Goal: Task Accomplishment & Management: Manage account settings

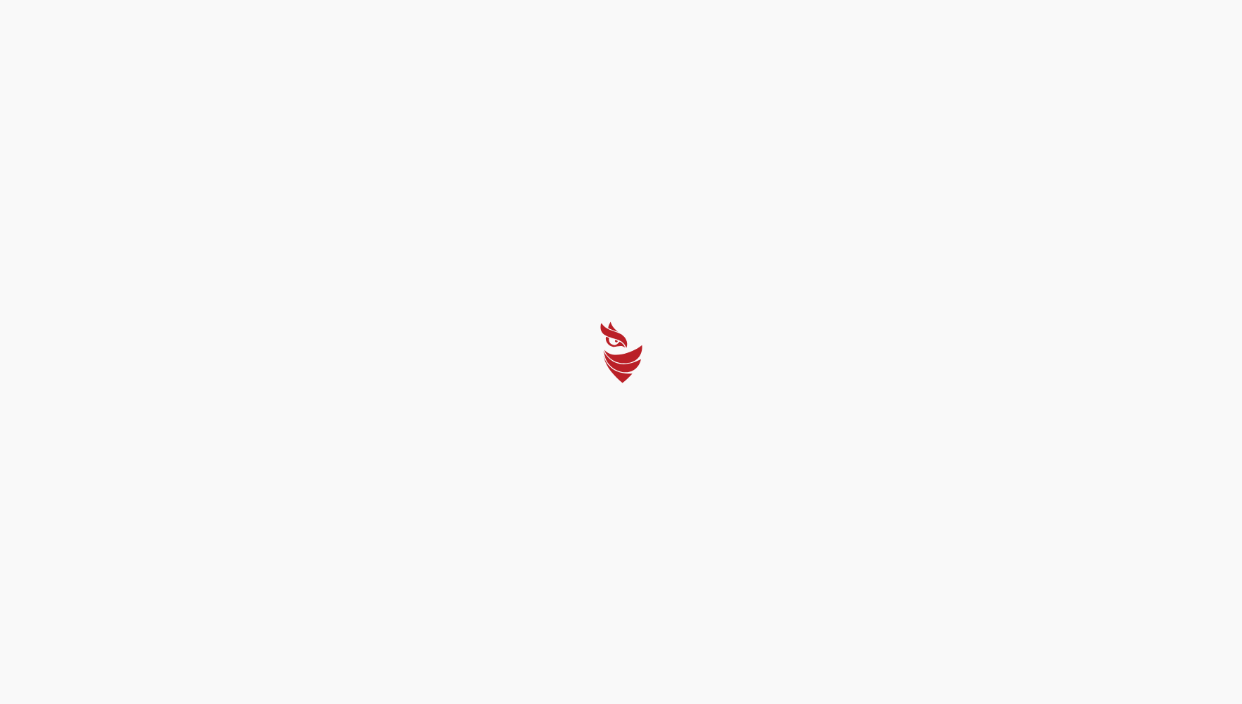
select select "English"
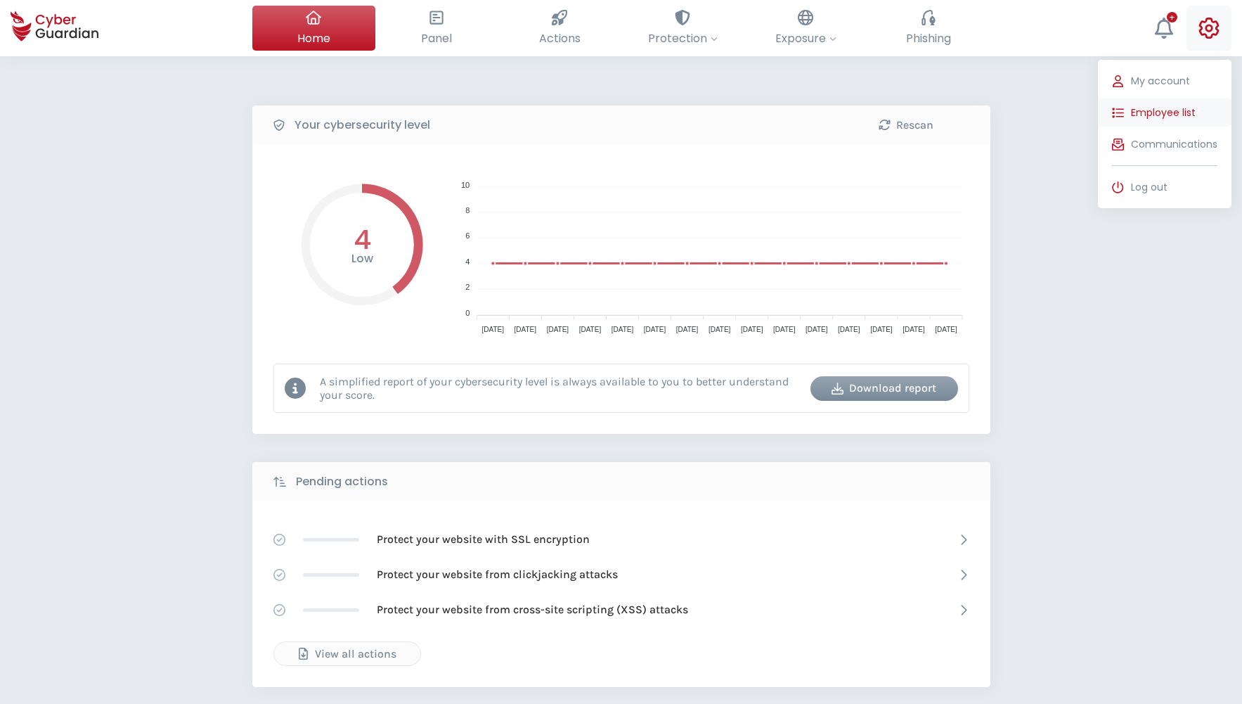
click at [1182, 112] on span "Employee list" at bounding box center [1163, 112] width 65 height 15
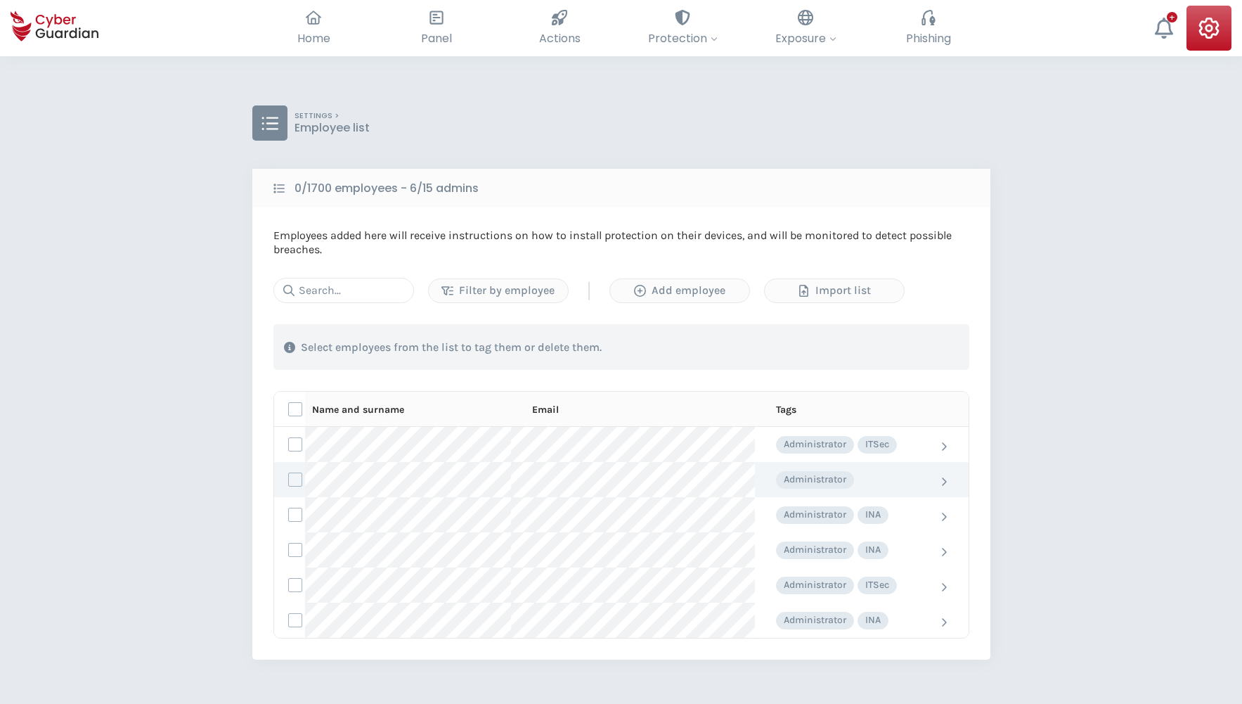
click at [936, 474] on td at bounding box center [940, 479] width 55 height 35
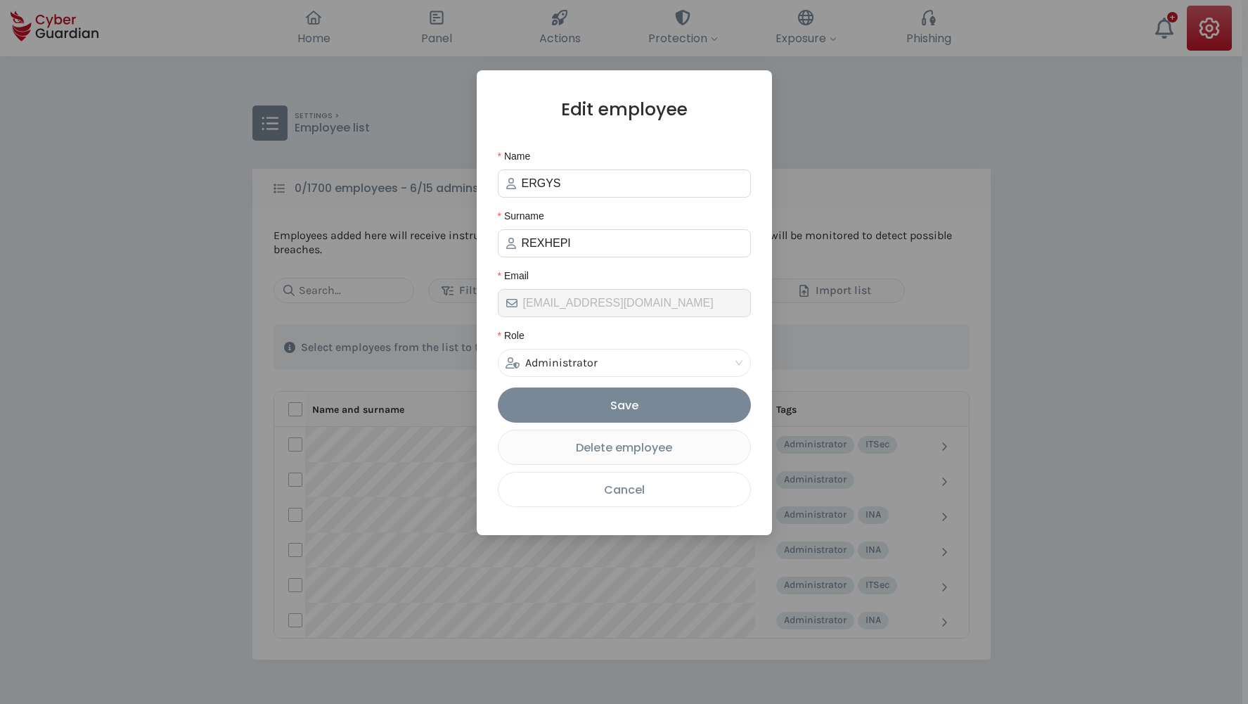
click at [631, 491] on div "Cancel" at bounding box center [624, 490] width 231 height 18
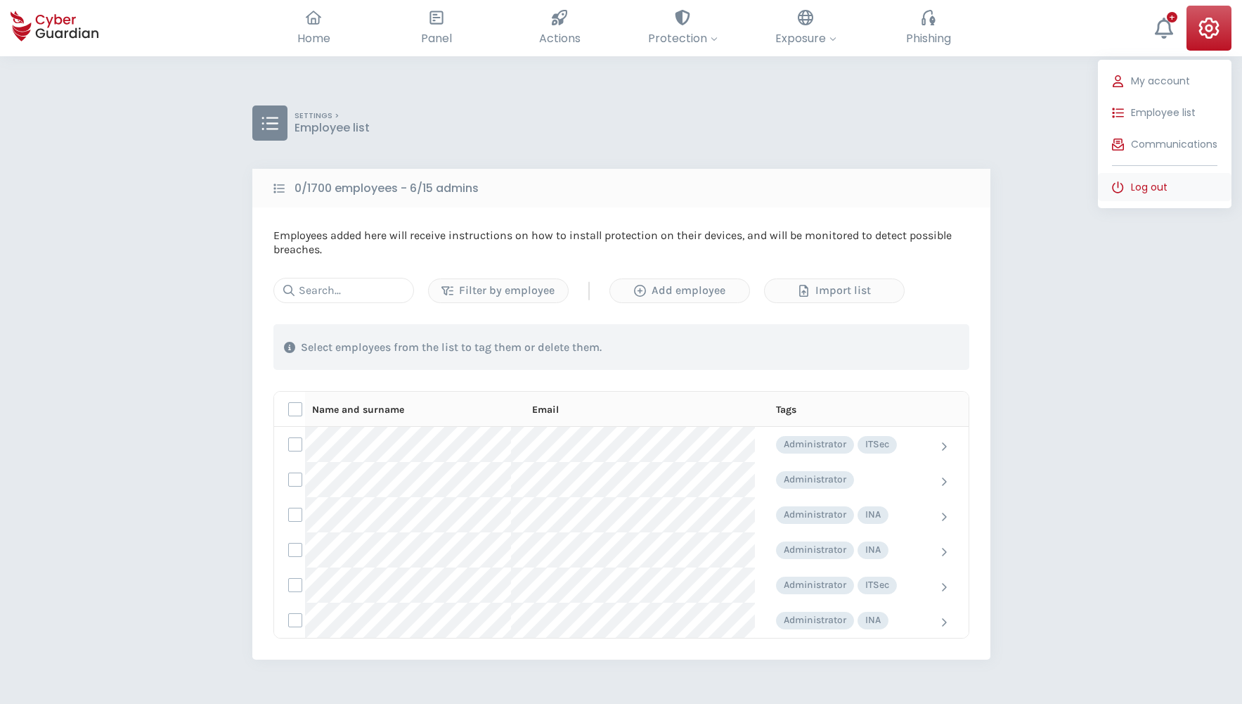
click at [1156, 187] on span "Log out" at bounding box center [1149, 187] width 37 height 15
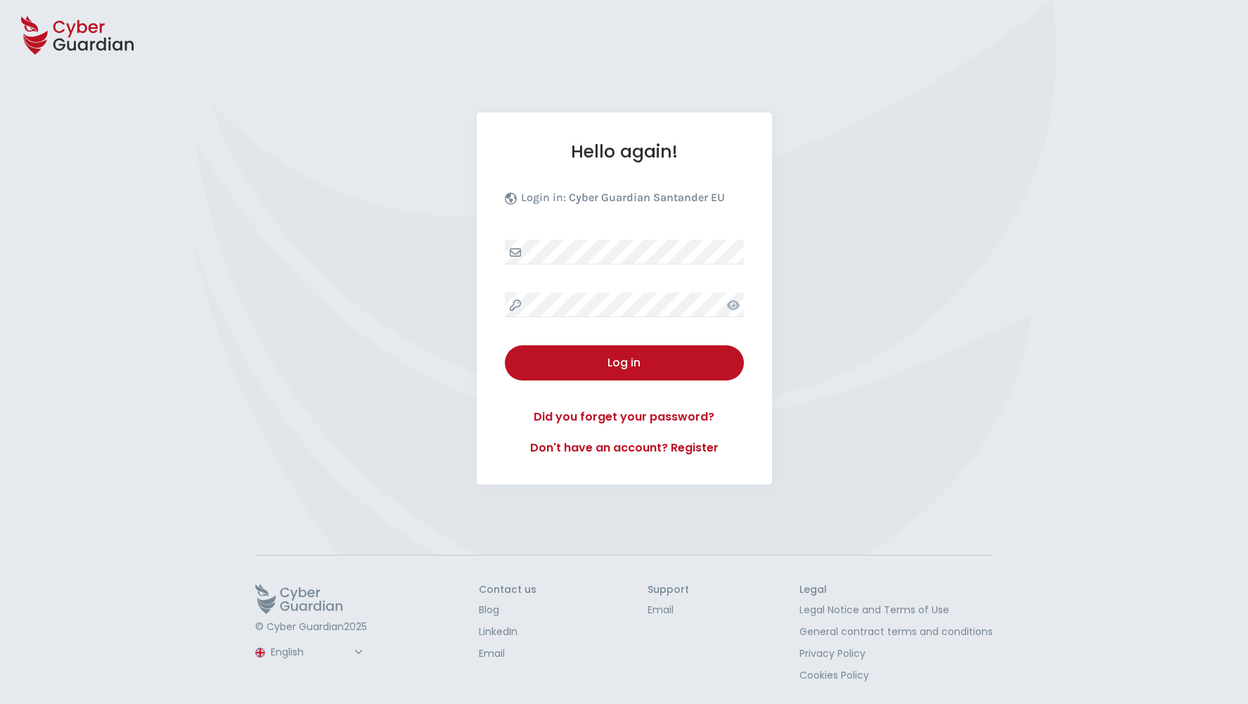
select select "English"
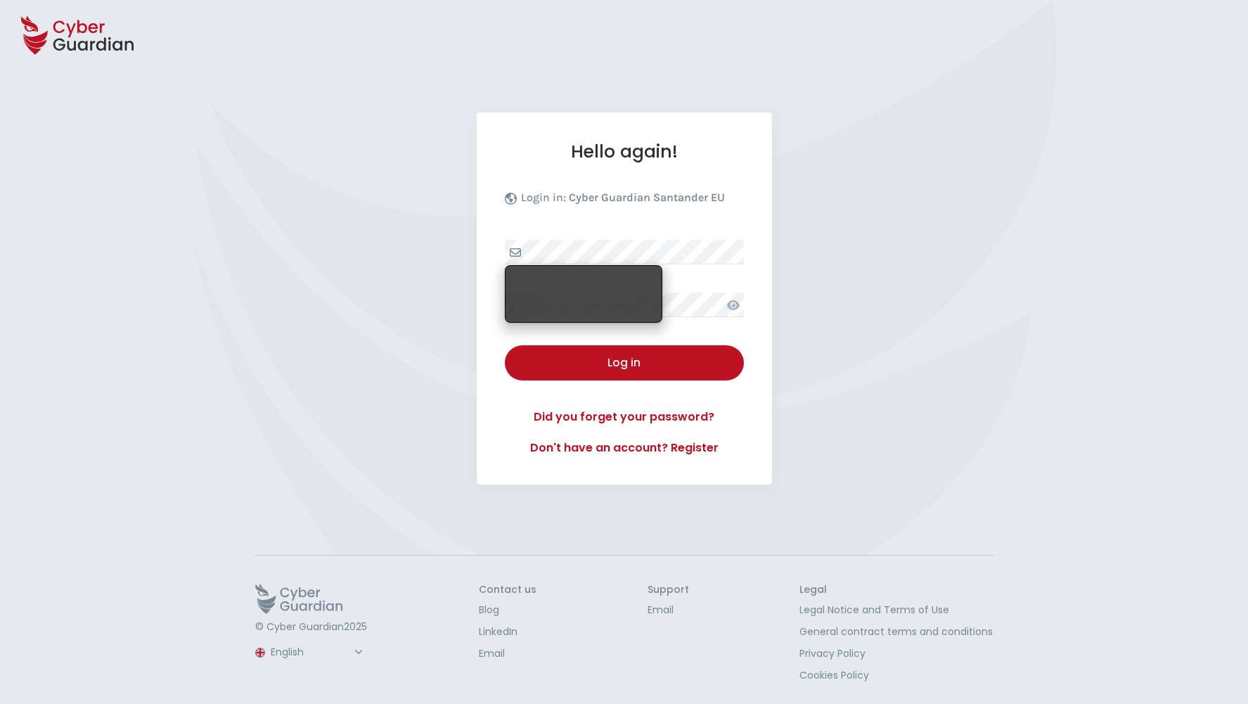
click at [337, 388] on div "Hello again! Login in: Cyber Guardian Santander EU Log in Did you forget your p…" at bounding box center [624, 312] width 1248 height 400
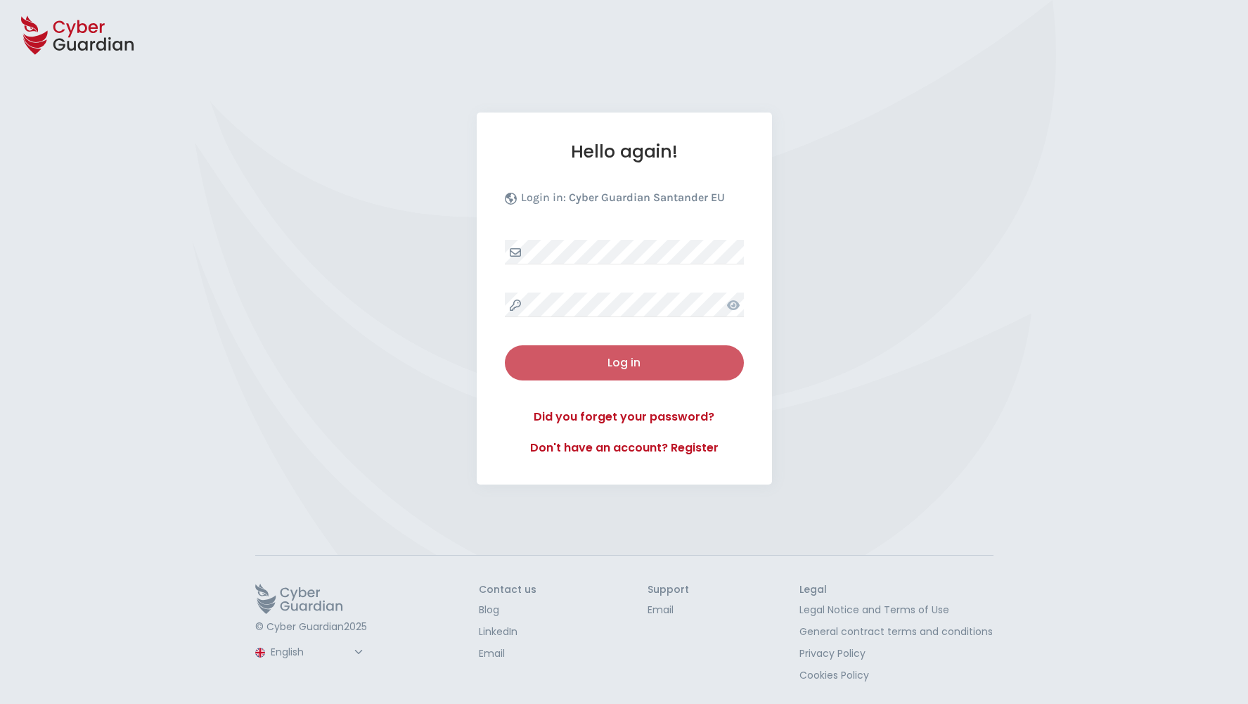
click at [678, 367] on div "Log in" at bounding box center [624, 362] width 218 height 17
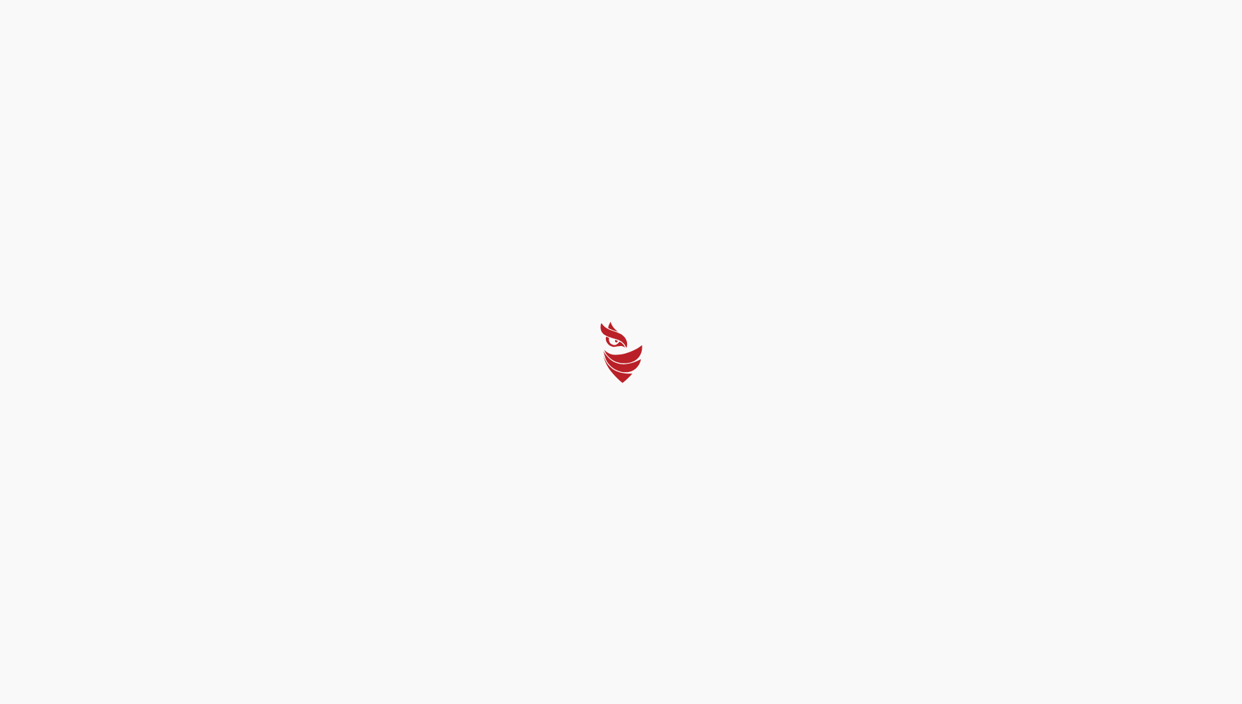
select select "English"
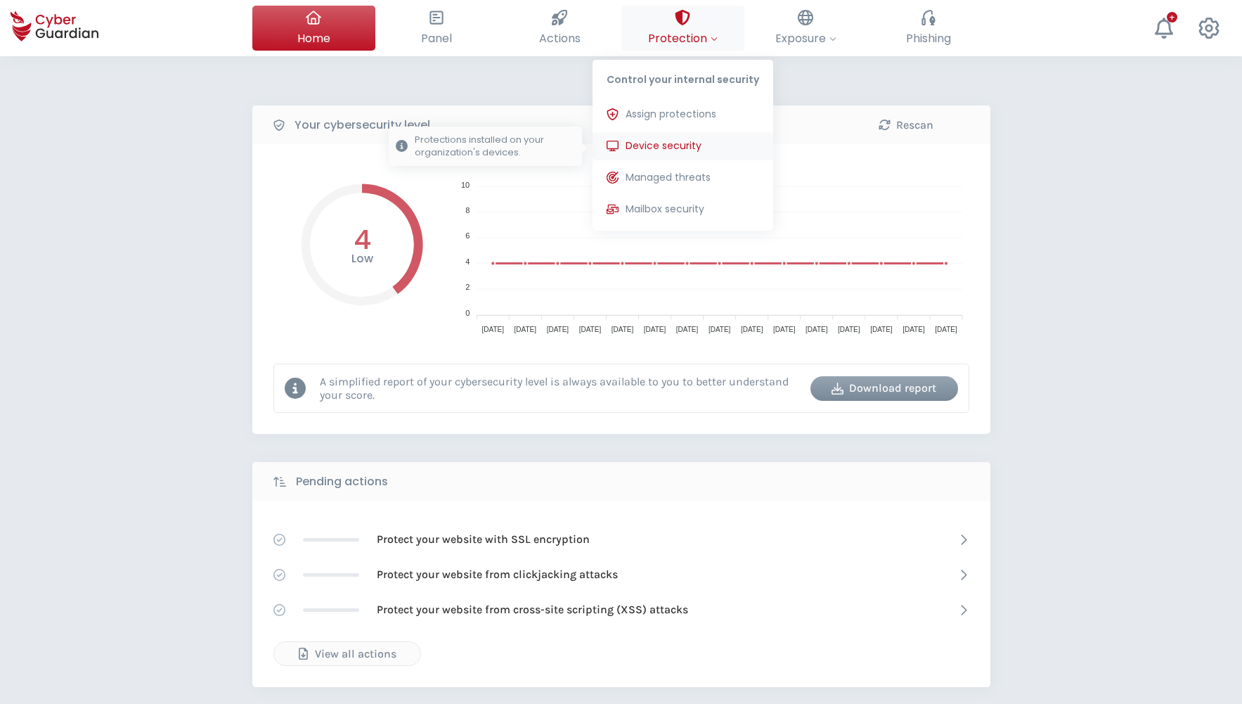
click at [671, 145] on span "Device security" at bounding box center [664, 146] width 76 height 15
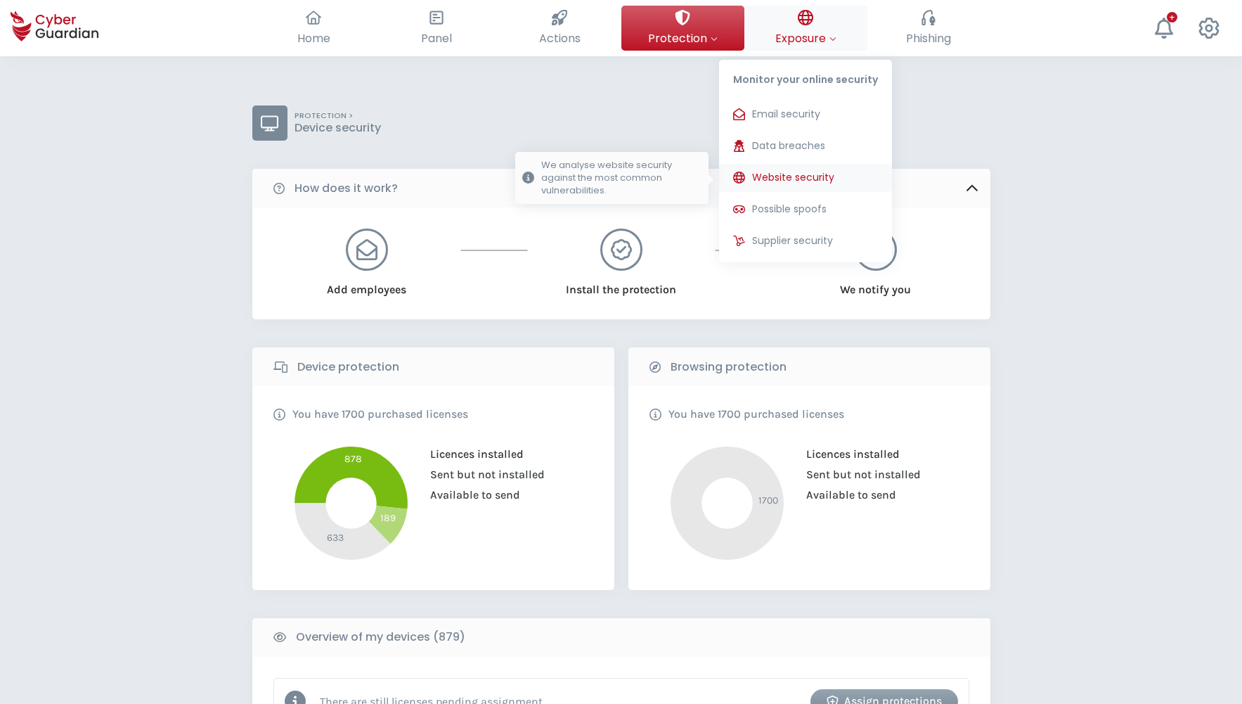
click at [813, 176] on span "Website security" at bounding box center [793, 177] width 82 height 15
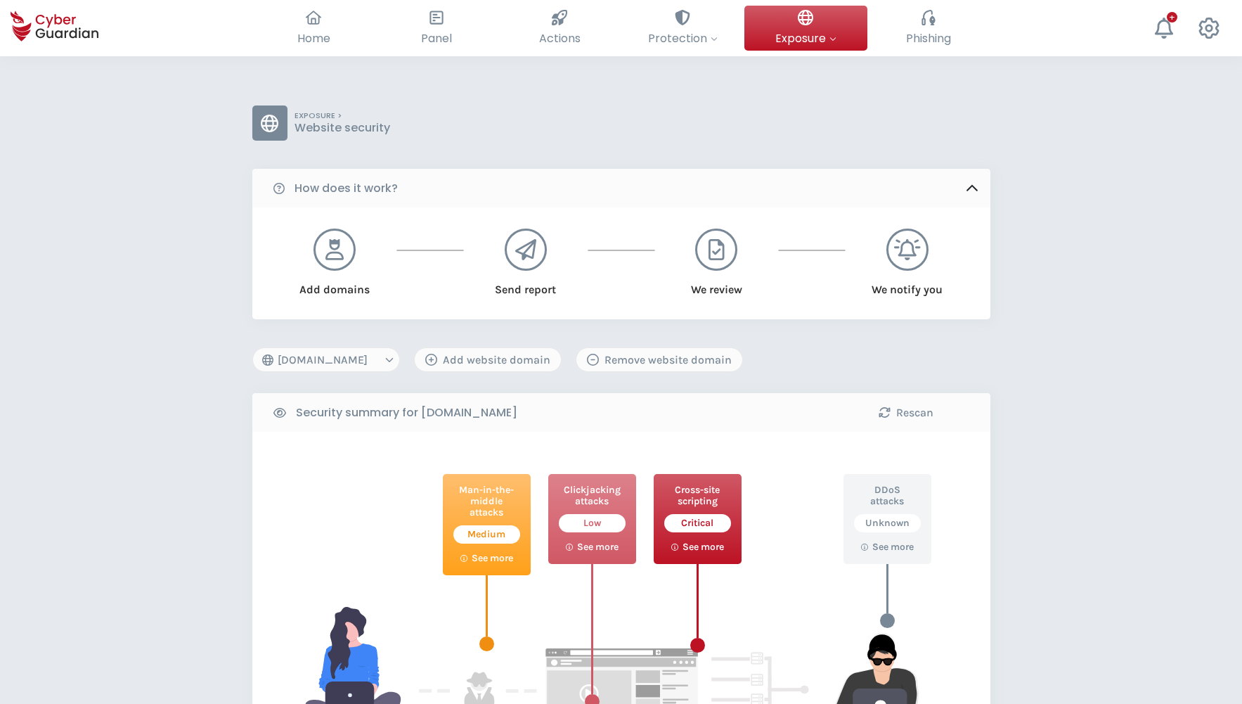
click at [375, 359] on select "[DOMAIN_NAME] [DOMAIN_NAME] [DOMAIN_NAME] [DOMAIN_NAME] [DOMAIN_NAME] [DOMAIN_N…" at bounding box center [326, 359] width 148 height 25
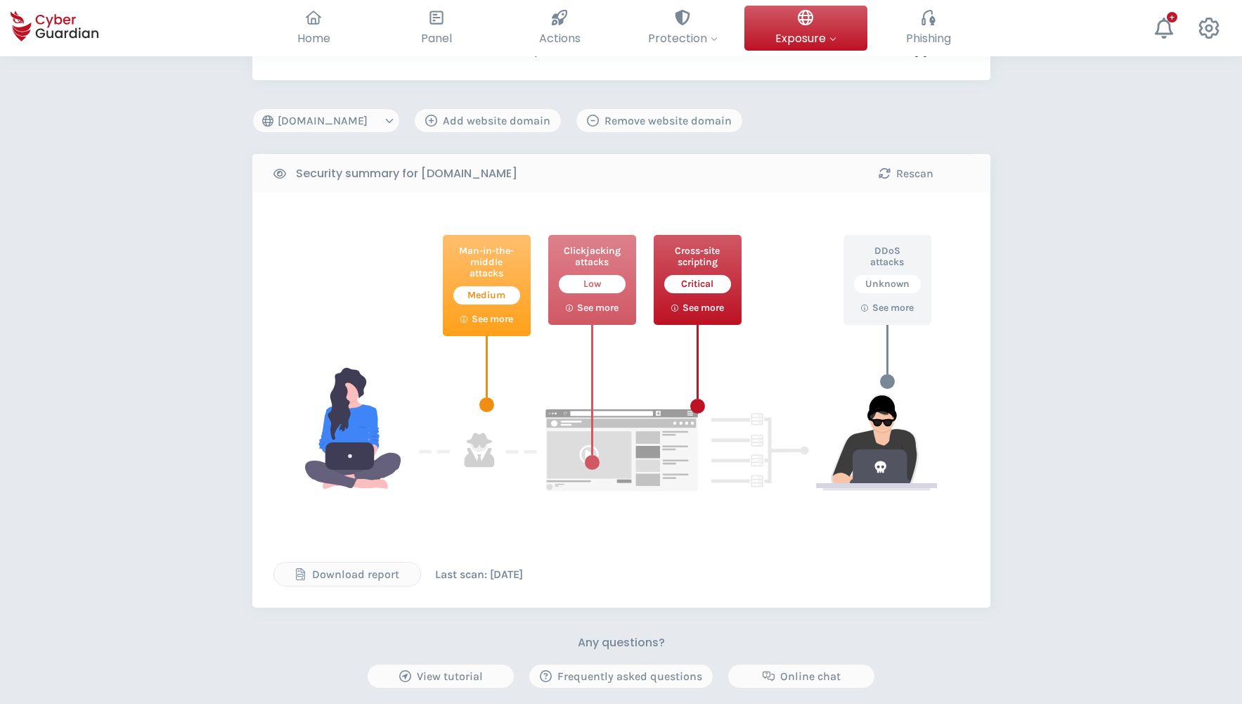
scroll to position [243, 0]
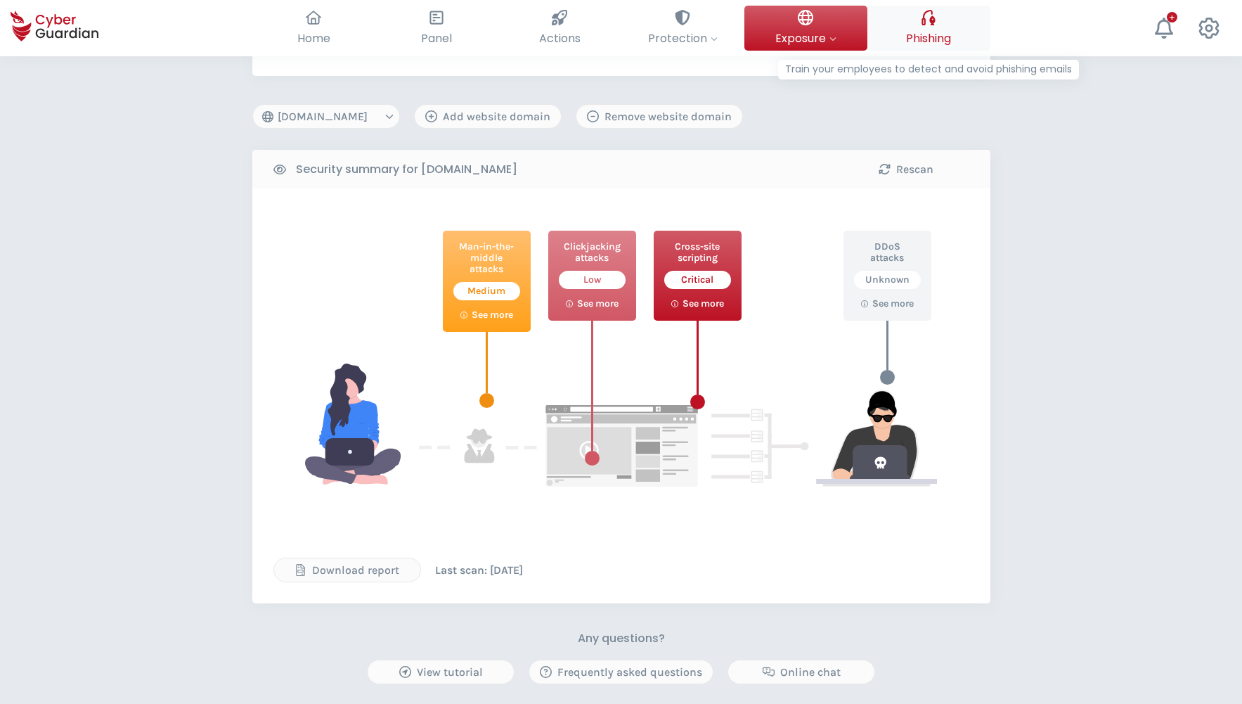
click at [936, 27] on div at bounding box center [928, 18] width 15 height 24
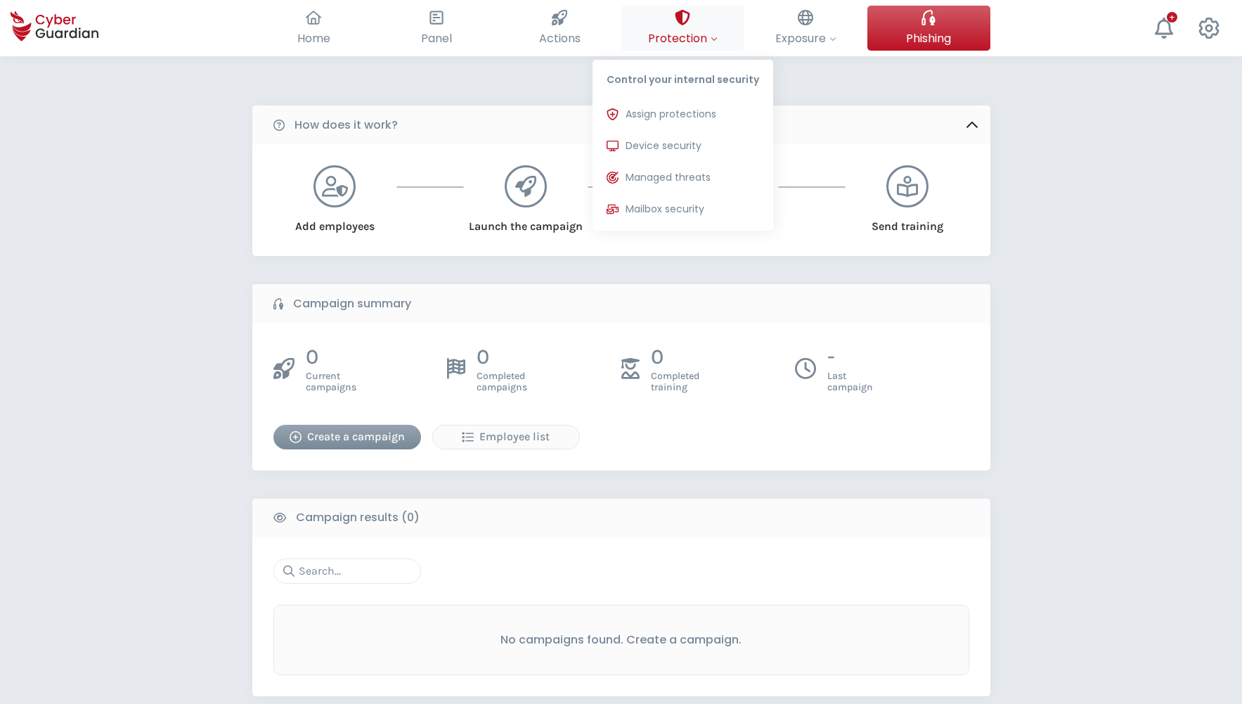
click at [692, 45] on span "Protection" at bounding box center [683, 39] width 70 height 18
click at [683, 150] on span "Device security" at bounding box center [664, 146] width 76 height 15
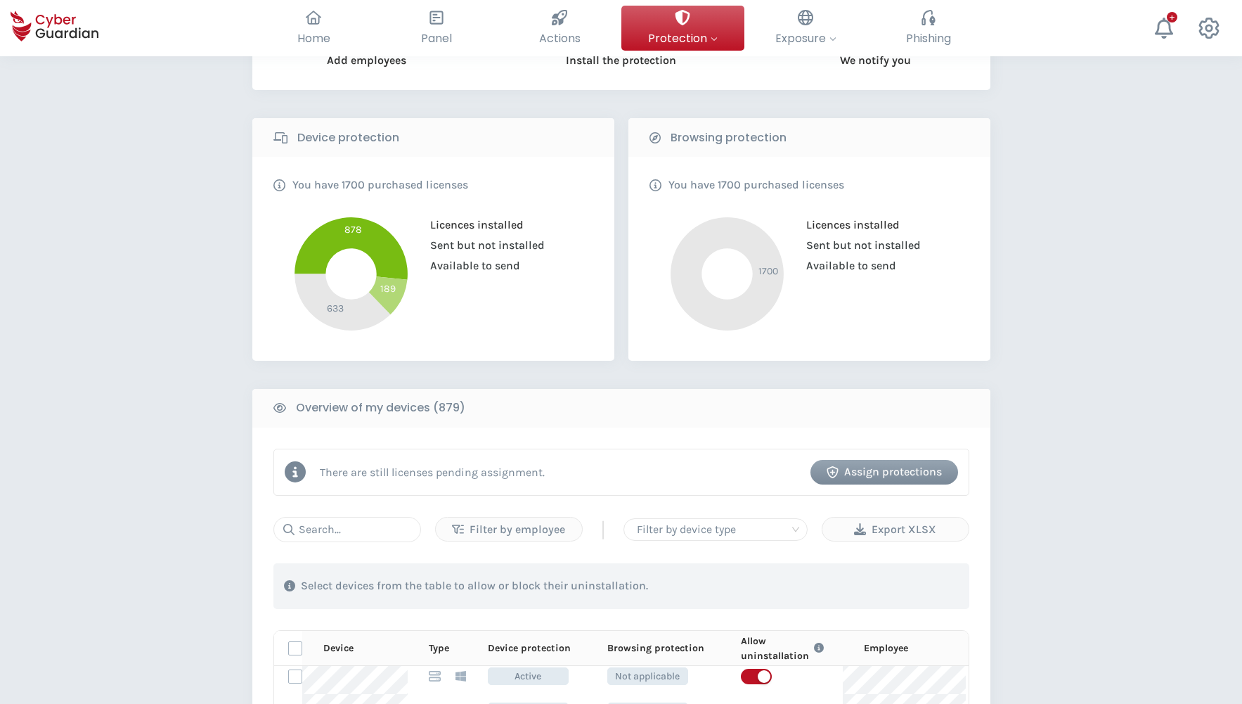
scroll to position [239, 0]
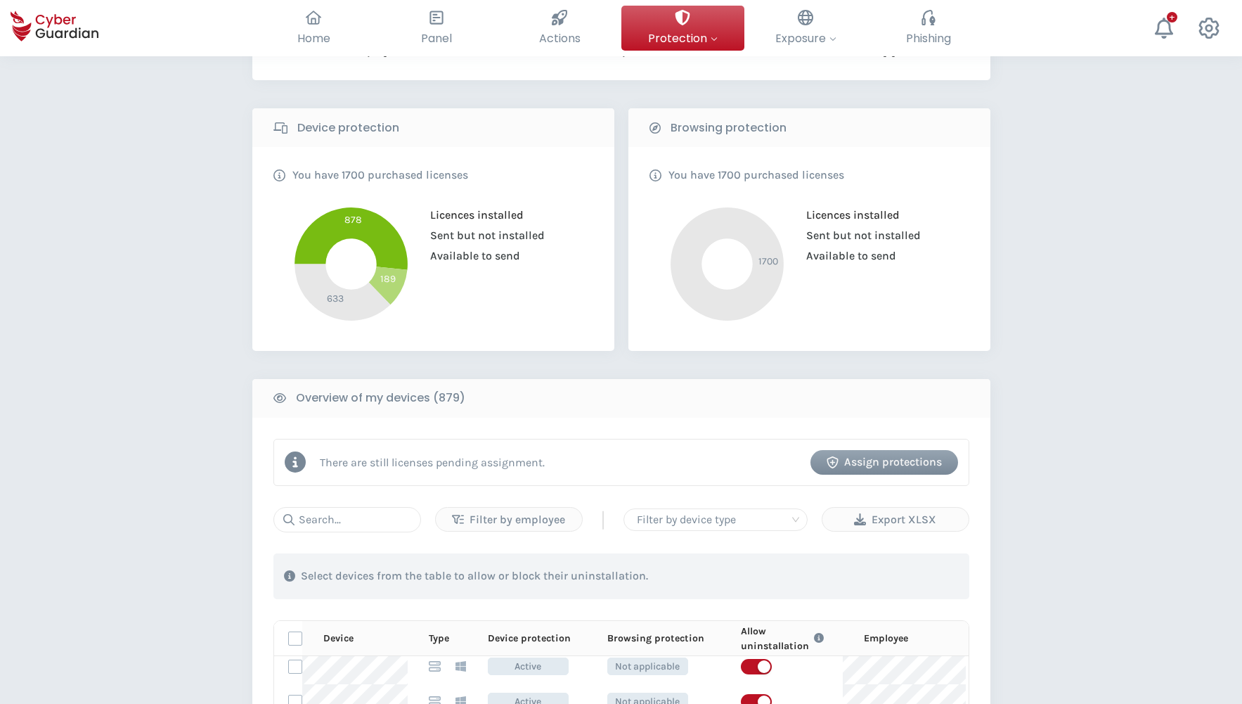
click at [920, 458] on div "Assign protections" at bounding box center [884, 462] width 127 height 17
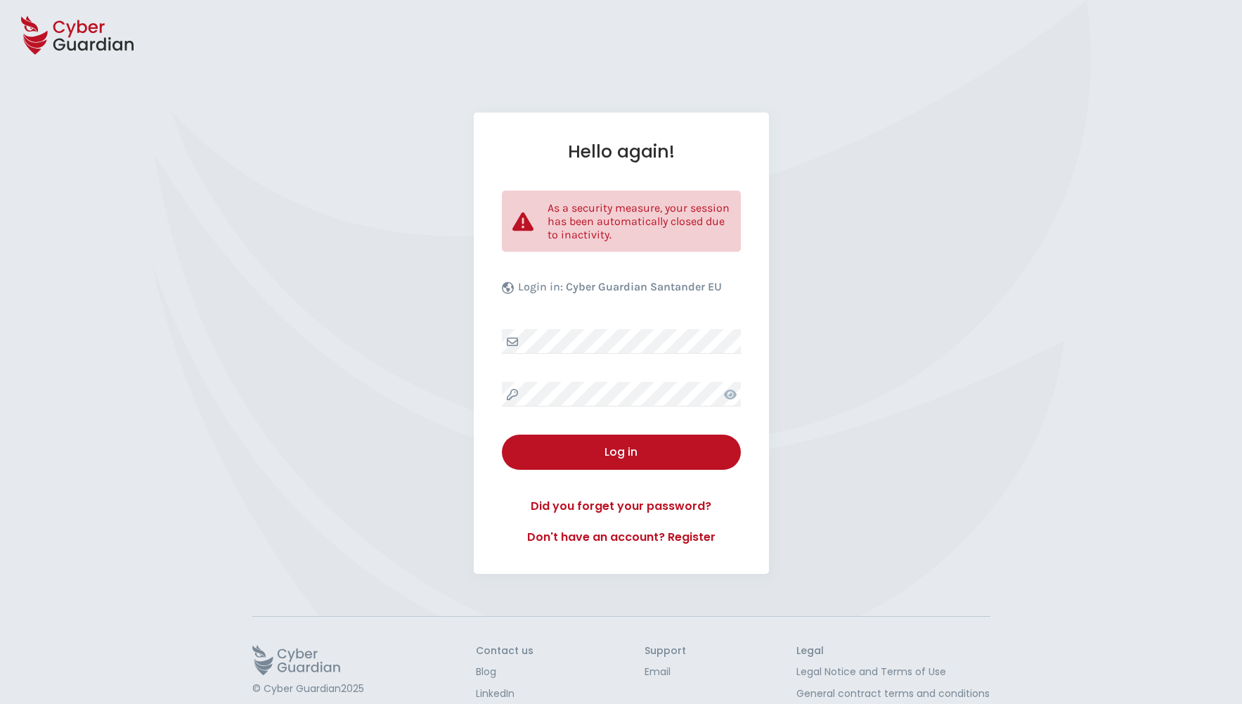
select select "English"
